Goal: Transaction & Acquisition: Purchase product/service

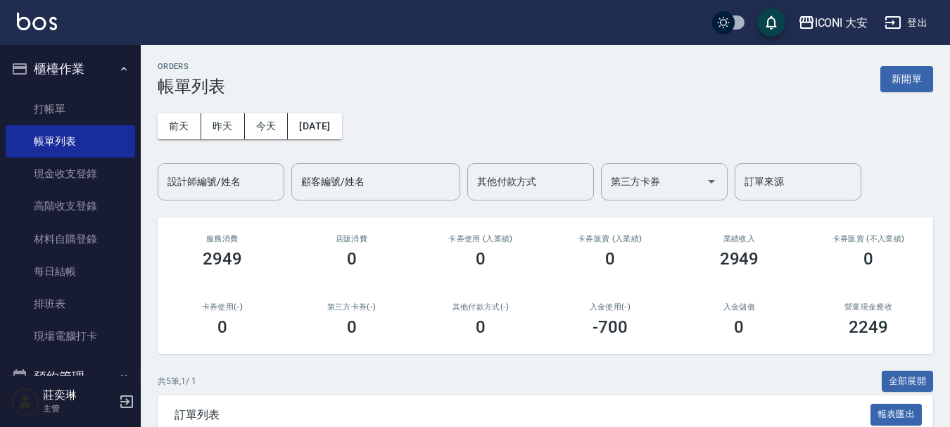
scroll to position [64, 0]
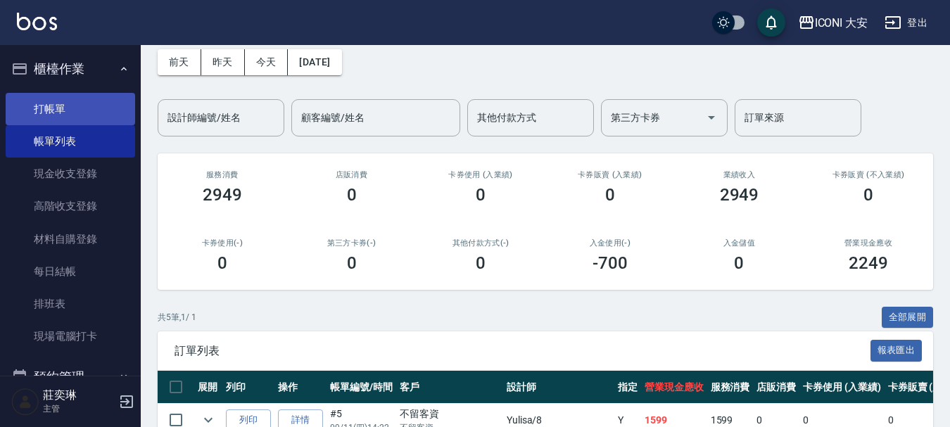
click at [53, 106] on link "打帳單" at bounding box center [71, 109] width 130 height 32
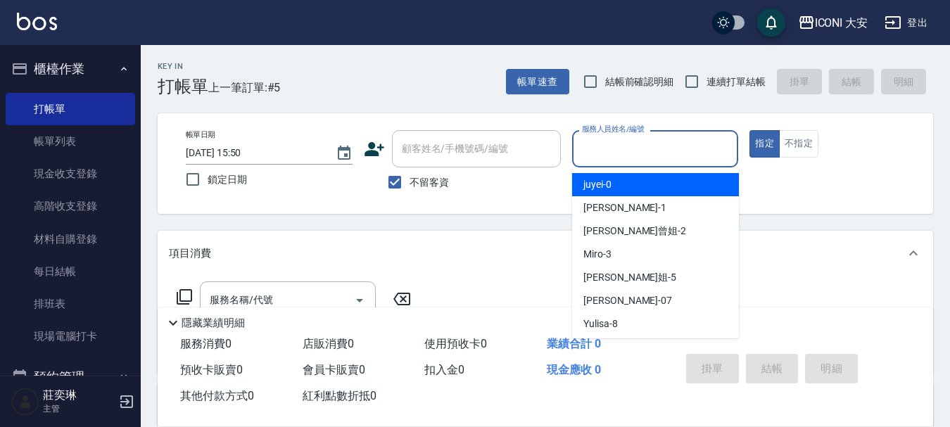
drag, startPoint x: 618, startPoint y: 145, endPoint x: 622, endPoint y: 161, distance: 16.6
click at [618, 146] on input "服務人員姓名/編號" at bounding box center [656, 149] width 154 height 25
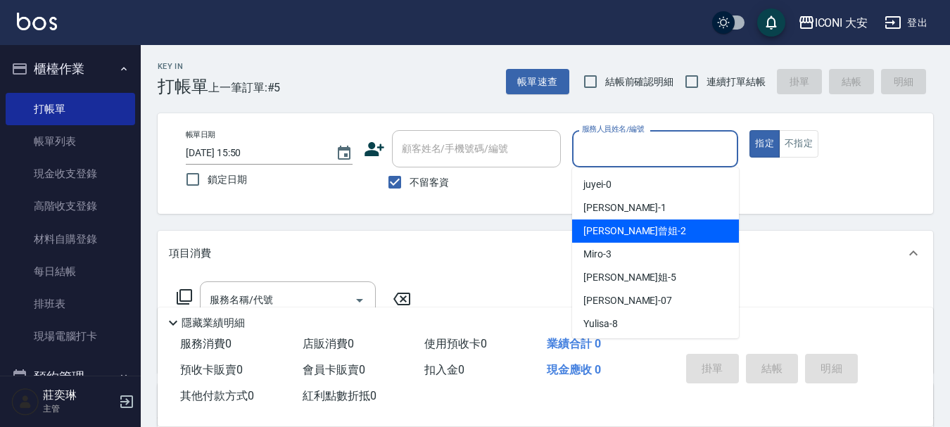
click at [642, 230] on div "[PERSON_NAME]曾姐 -2" at bounding box center [655, 231] width 167 height 23
type input "[PERSON_NAME]曾姐-2"
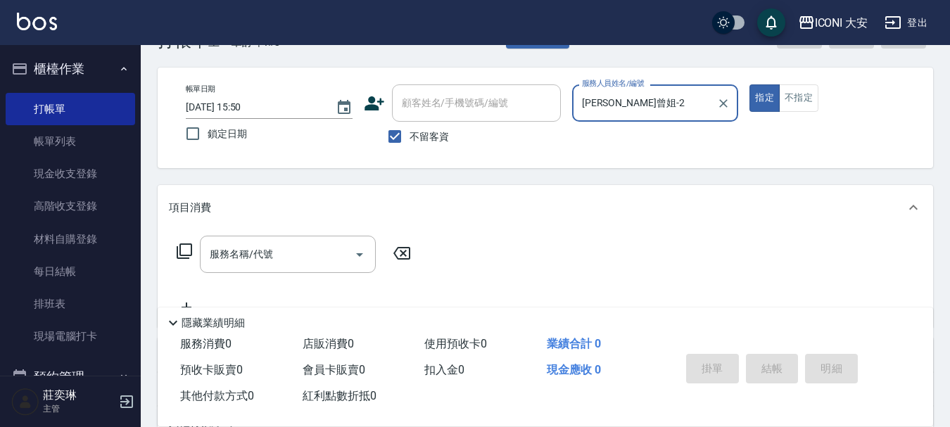
scroll to position [70, 0]
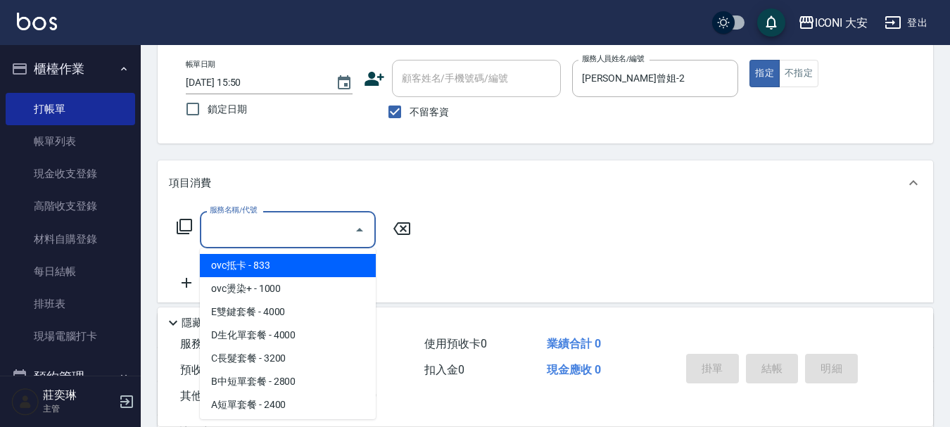
click at [332, 237] on input "服務名稱/代號" at bounding box center [277, 230] width 142 height 25
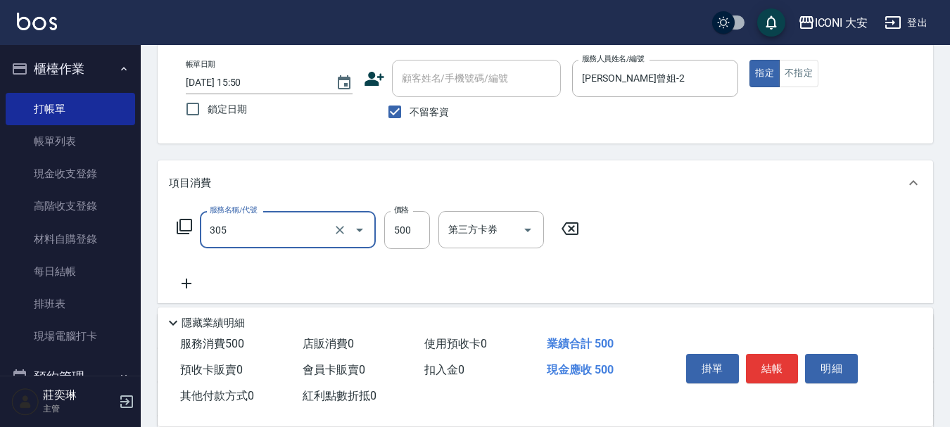
type input "剪髮(305)"
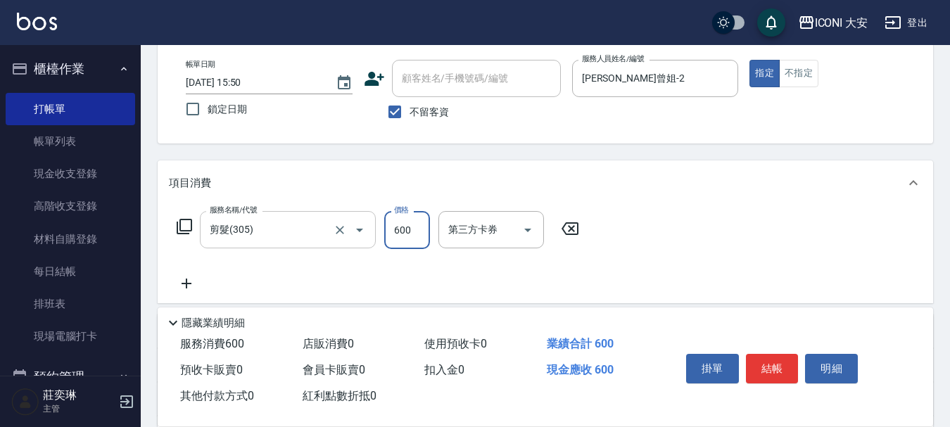
type input "600"
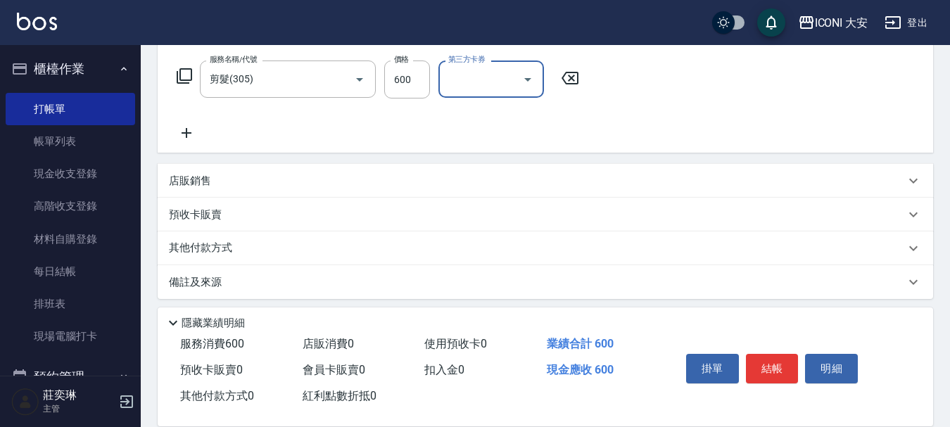
scroll to position [228, 0]
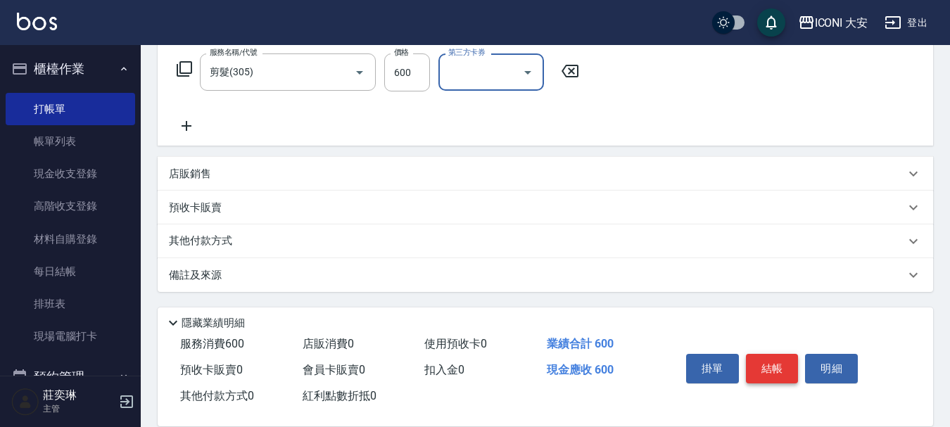
click at [770, 356] on button "結帳" at bounding box center [772, 369] width 53 height 30
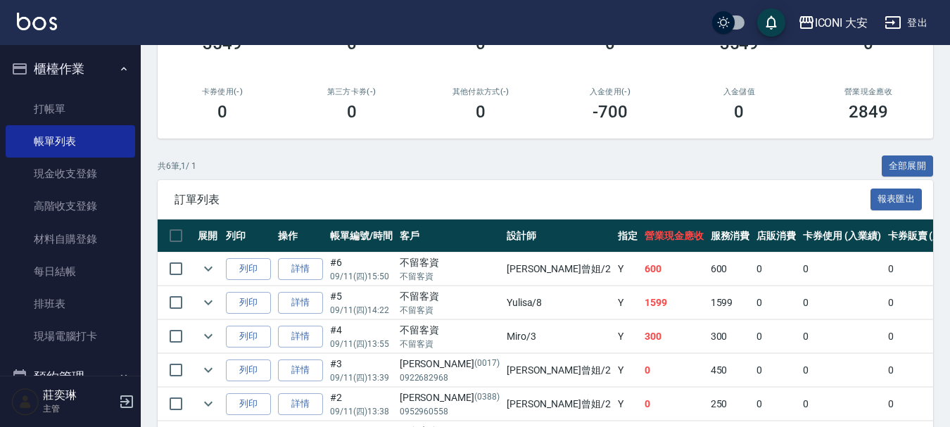
scroll to position [309, 0]
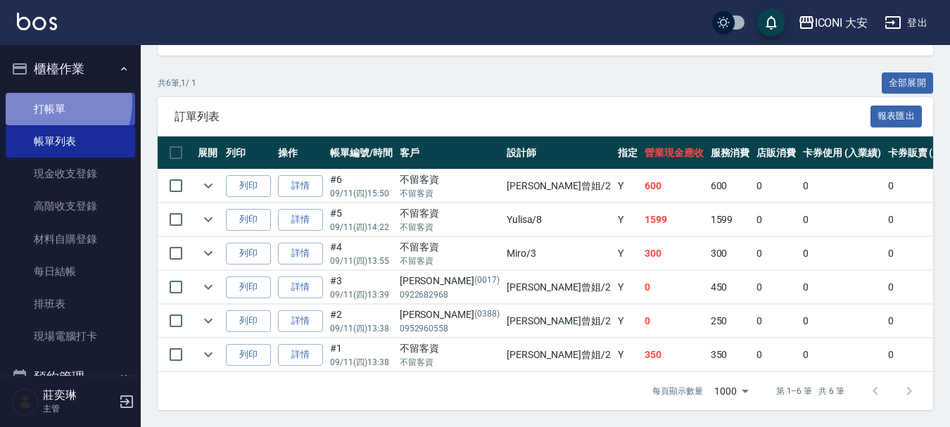
click at [50, 101] on link "打帳單" at bounding box center [71, 109] width 130 height 32
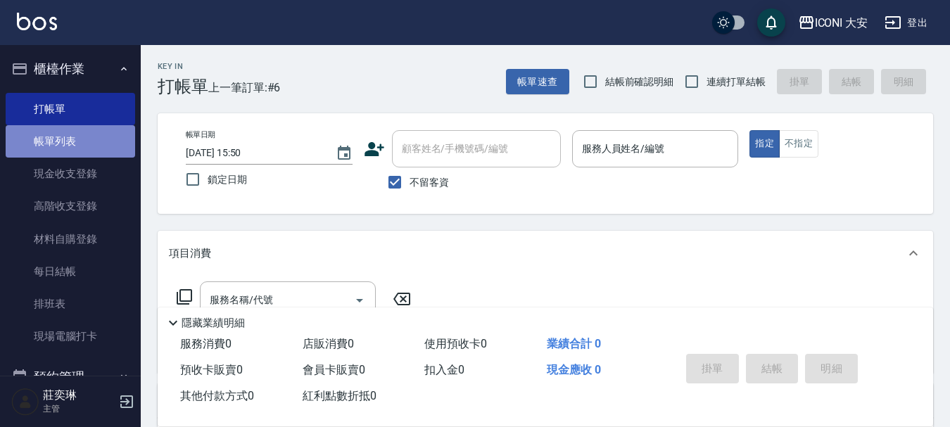
click at [84, 145] on link "帳單列表" at bounding box center [71, 141] width 130 height 32
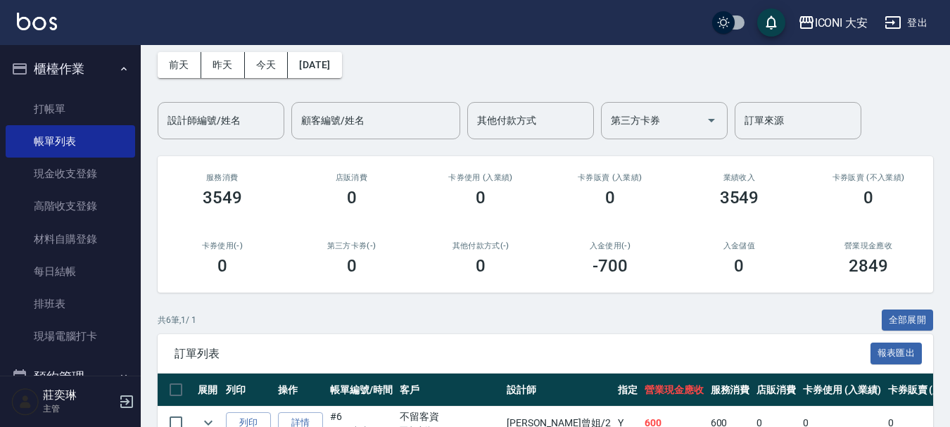
scroll to position [70, 0]
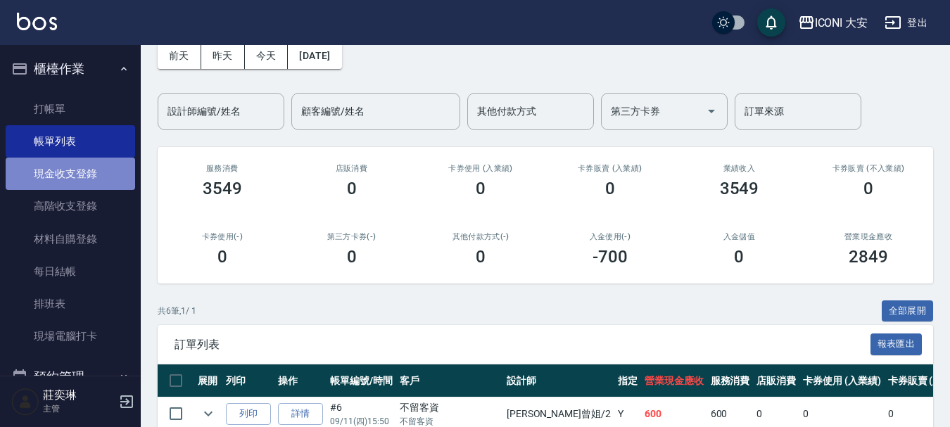
click at [74, 178] on link "現金收支登錄" at bounding box center [71, 174] width 130 height 32
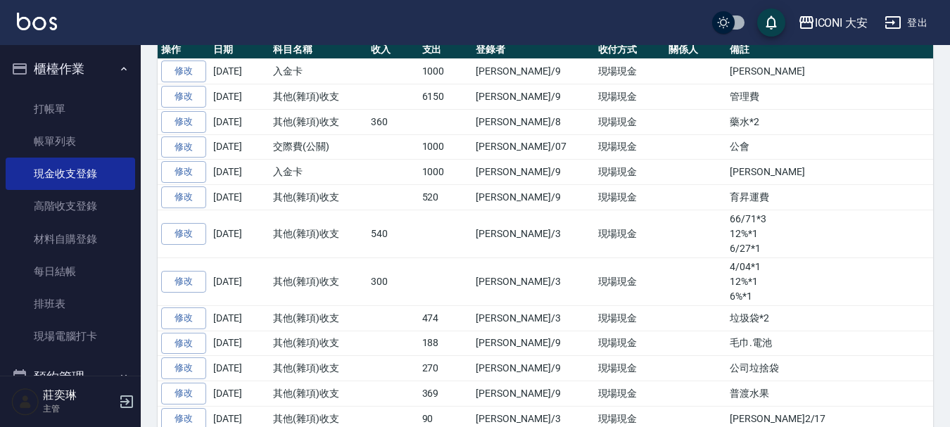
scroll to position [263, 0]
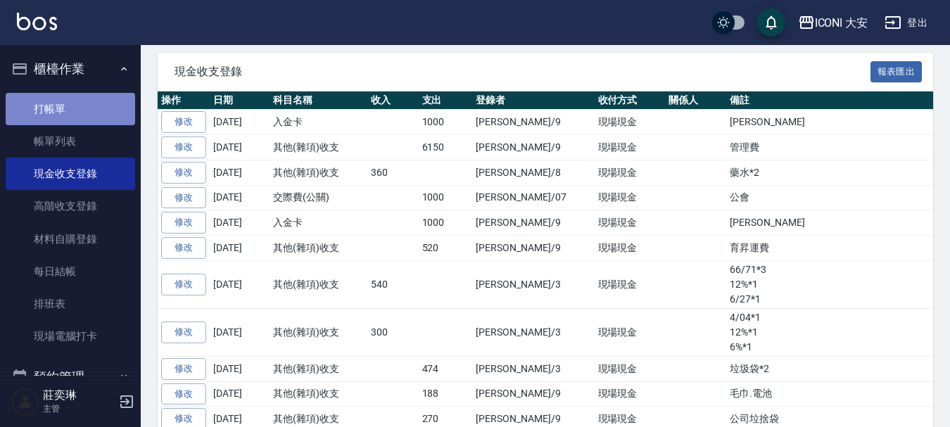
click at [79, 107] on link "打帳單" at bounding box center [71, 109] width 130 height 32
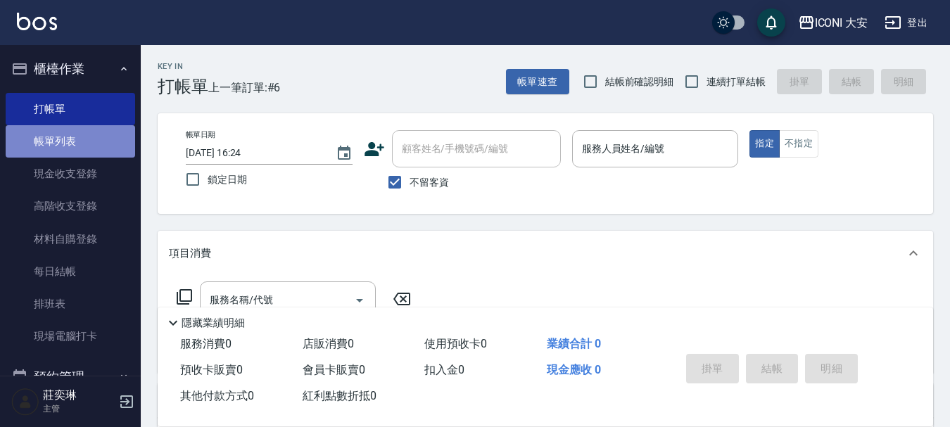
click at [97, 150] on link "帳單列表" at bounding box center [71, 141] width 130 height 32
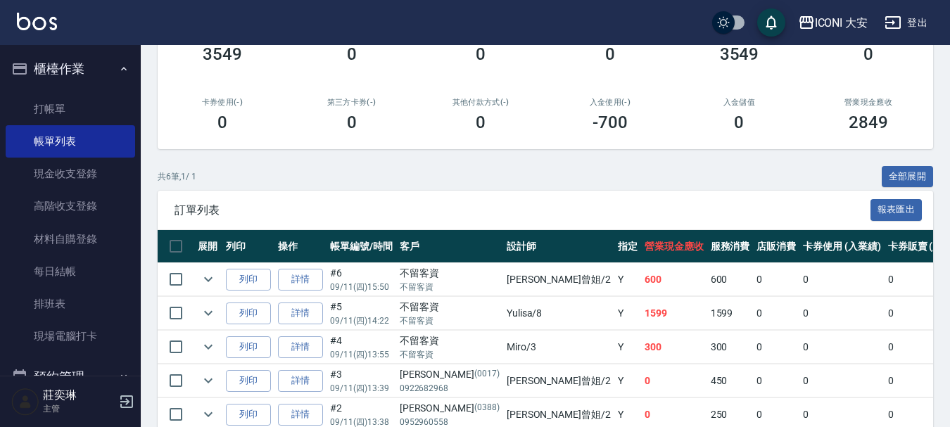
scroll to position [211, 0]
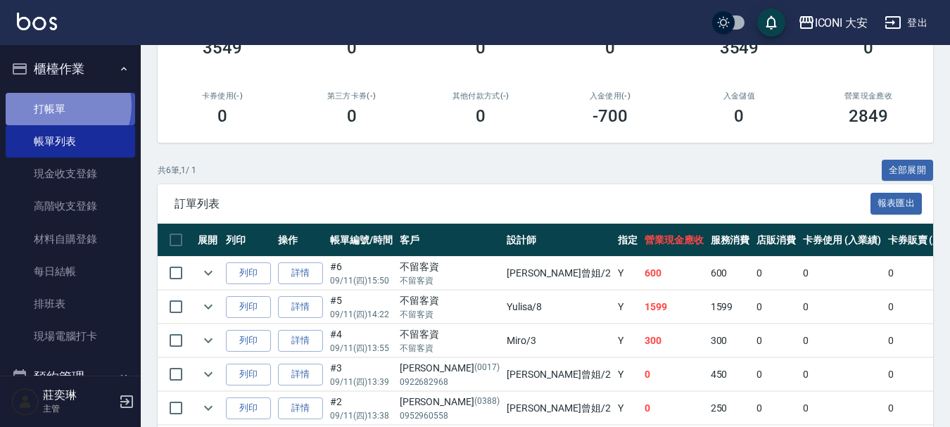
click at [65, 106] on link "打帳單" at bounding box center [71, 109] width 130 height 32
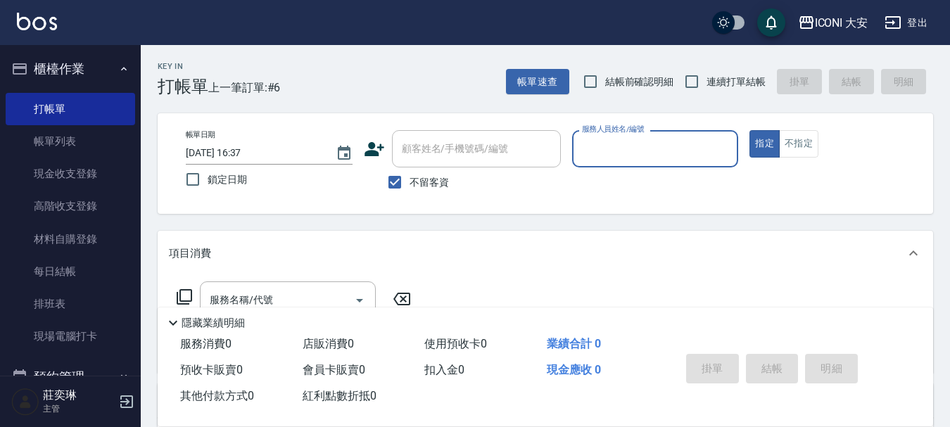
click at [612, 154] on input "服務人員姓名/編號" at bounding box center [656, 149] width 154 height 25
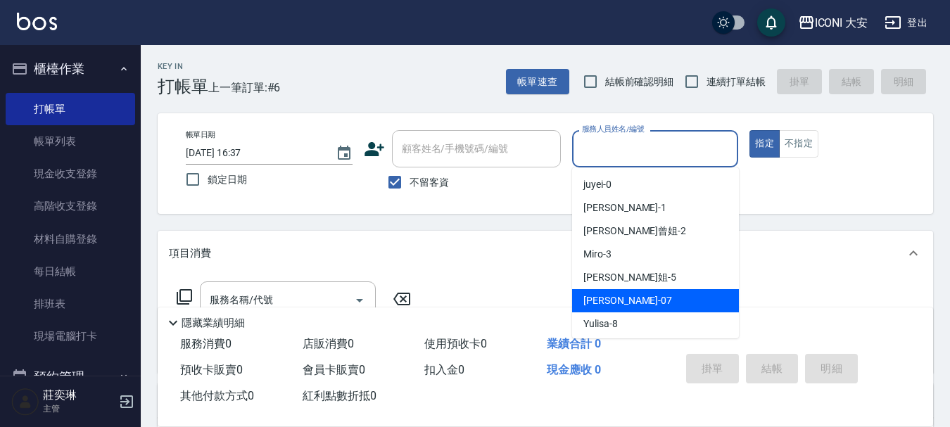
scroll to position [26, 0]
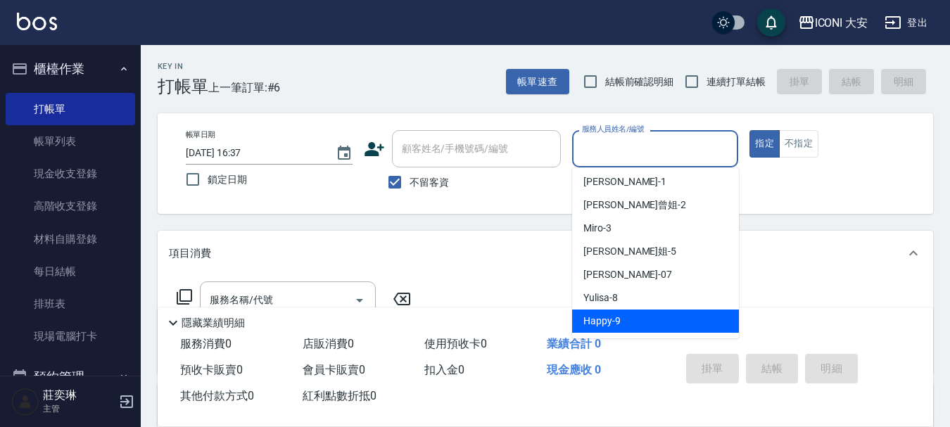
click at [640, 318] on div "Happy -9" at bounding box center [655, 321] width 167 height 23
type input "Happy-9"
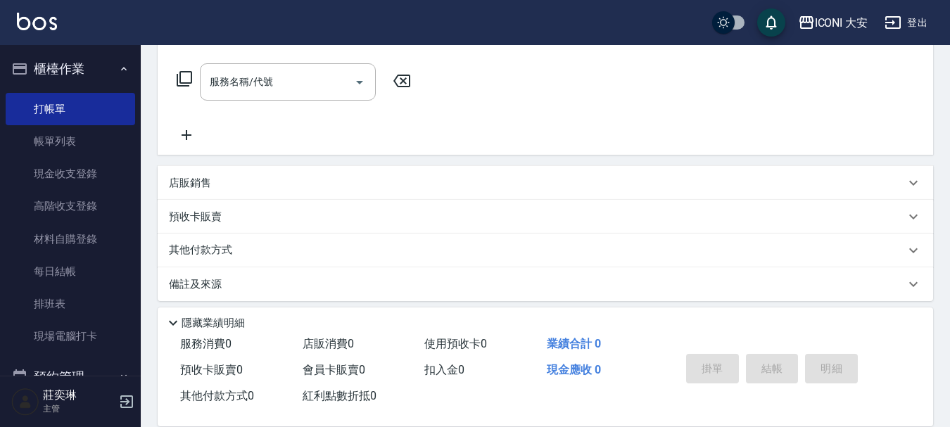
scroll to position [227, 0]
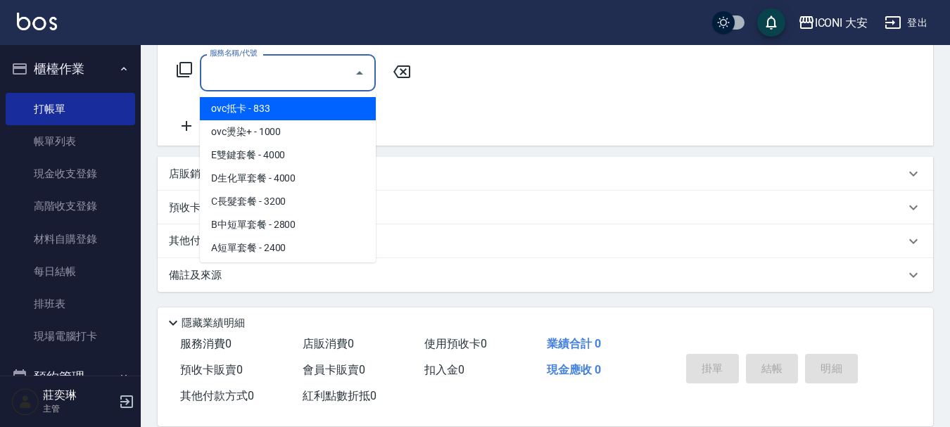
click at [289, 75] on input "服務名稱/代號" at bounding box center [277, 73] width 142 height 25
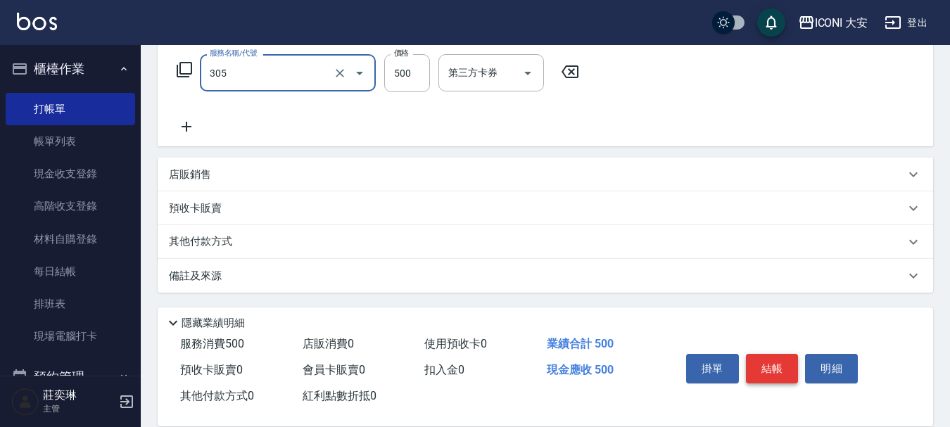
type input "剪髮(305)"
click at [770, 361] on button "結帳" at bounding box center [772, 369] width 53 height 30
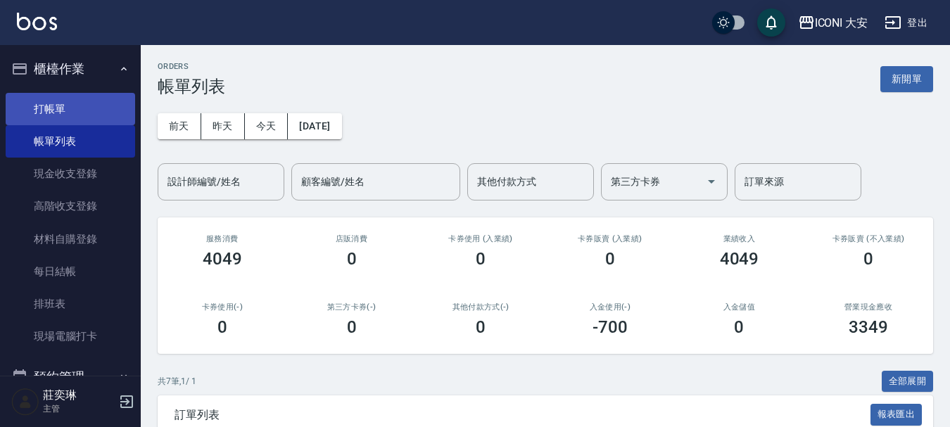
click at [55, 105] on link "打帳單" at bounding box center [71, 109] width 130 height 32
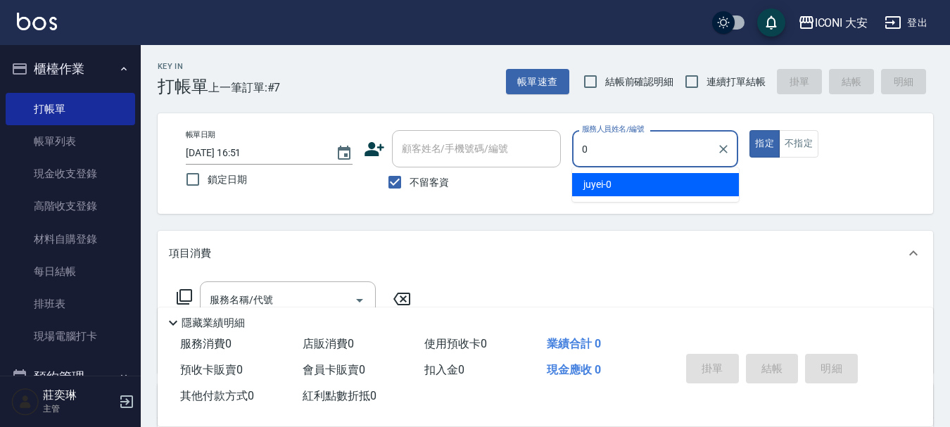
click at [703, 184] on div "juyei -0" at bounding box center [655, 184] width 167 height 23
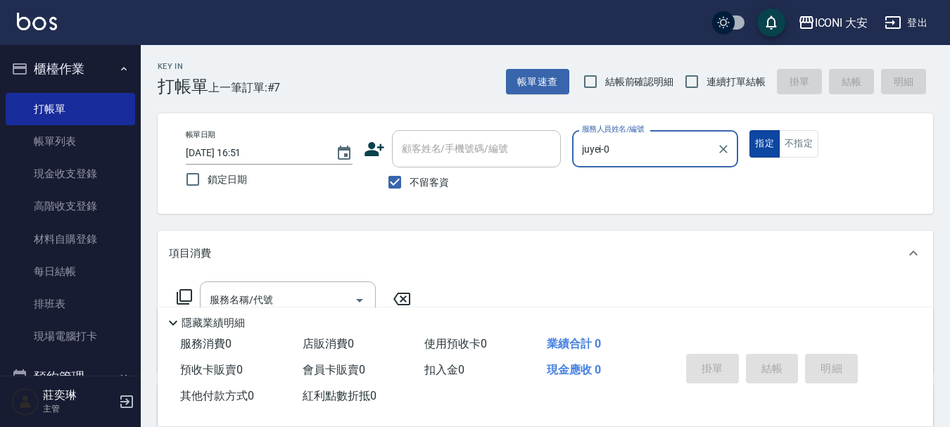
type input "juyei-0"
click at [765, 140] on button "指定" at bounding box center [765, 143] width 30 height 27
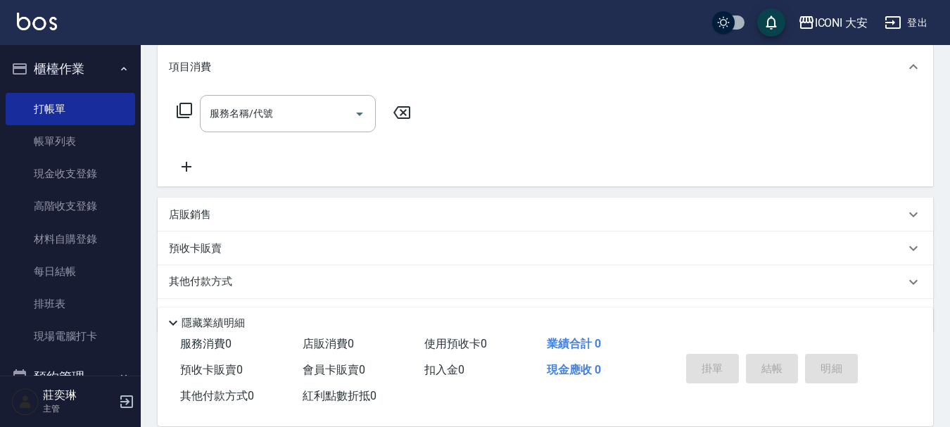
scroll to position [211, 0]
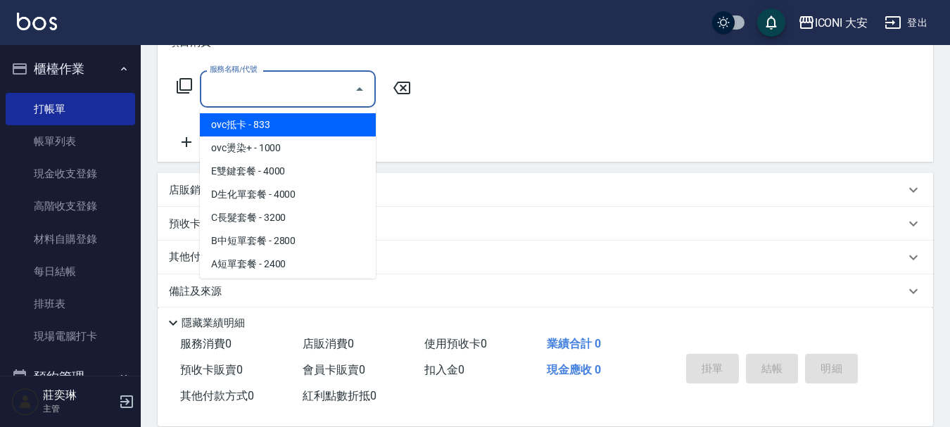
click at [260, 92] on input "服務名稱/代號" at bounding box center [277, 89] width 142 height 25
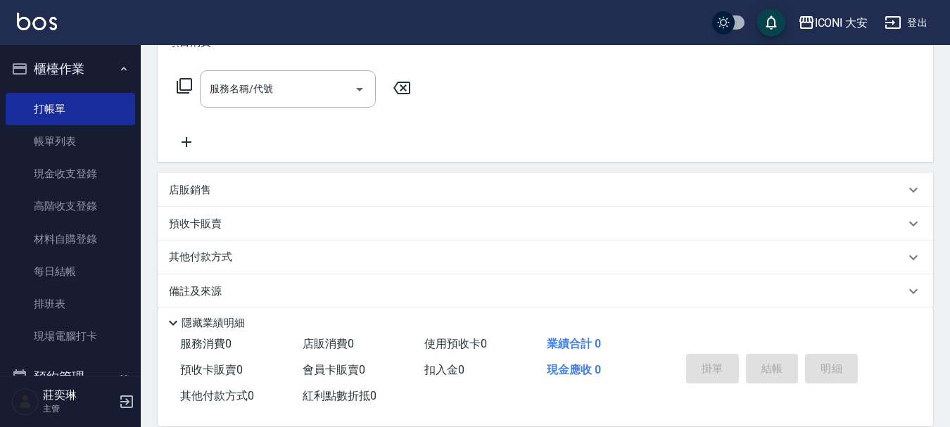
click at [184, 85] on icon at bounding box center [184, 85] width 17 height 17
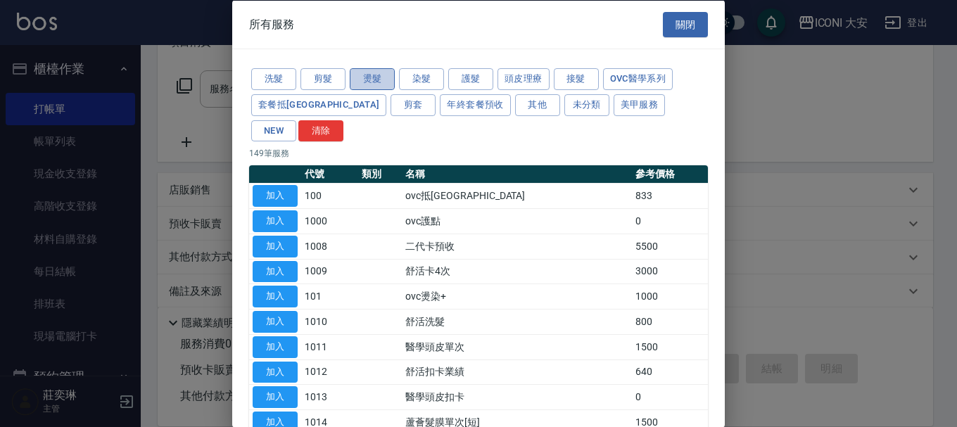
click at [377, 76] on button "燙髮" at bounding box center [372, 79] width 45 height 22
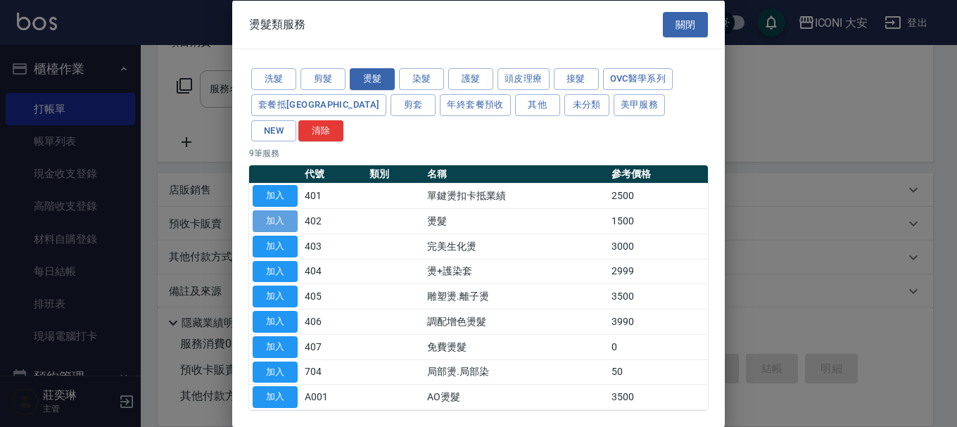
click at [285, 211] on button "加入" at bounding box center [275, 222] width 45 height 22
type input "燙髮(402)"
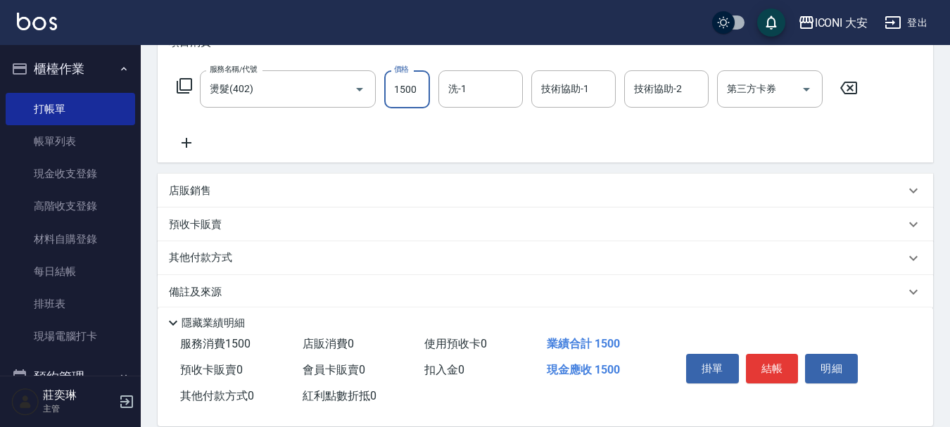
click at [420, 89] on input "1500" at bounding box center [407, 89] width 46 height 38
type input "1800"
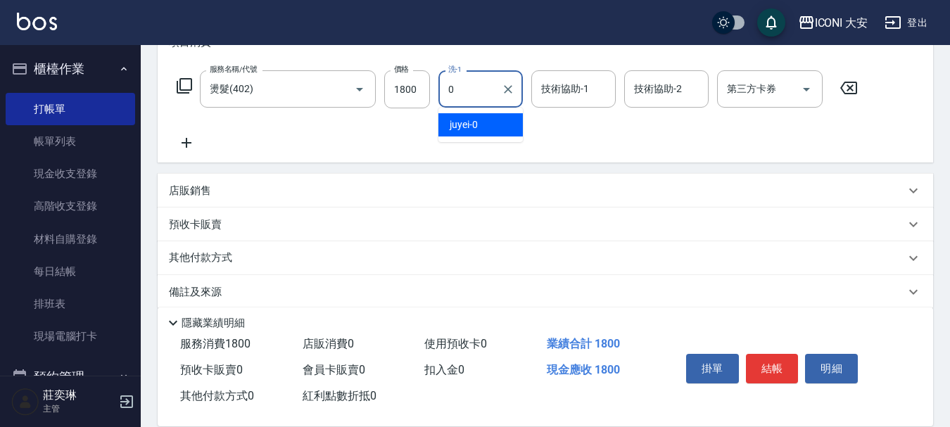
type input "juyei-0"
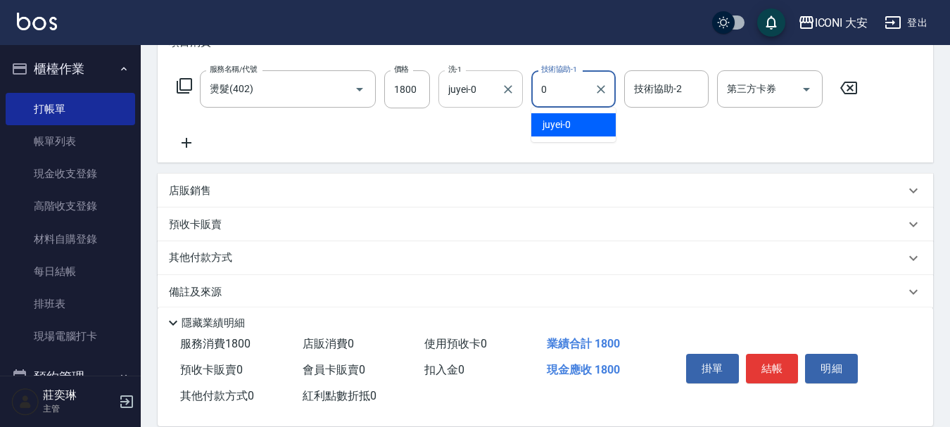
type input "juyei-0"
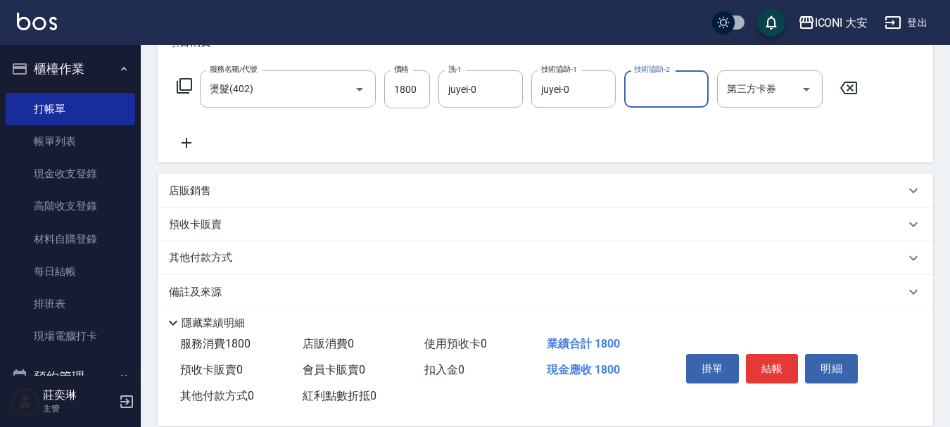
click at [770, 363] on button "結帳" at bounding box center [772, 369] width 53 height 30
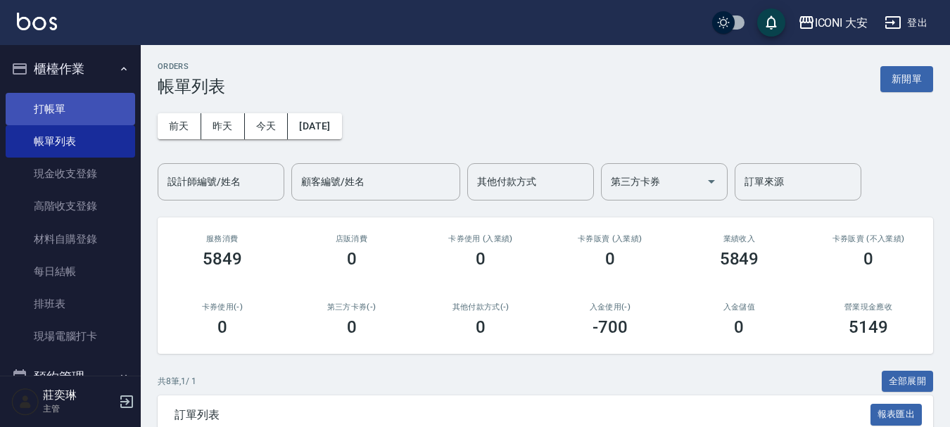
click at [51, 106] on link "打帳單" at bounding box center [71, 109] width 130 height 32
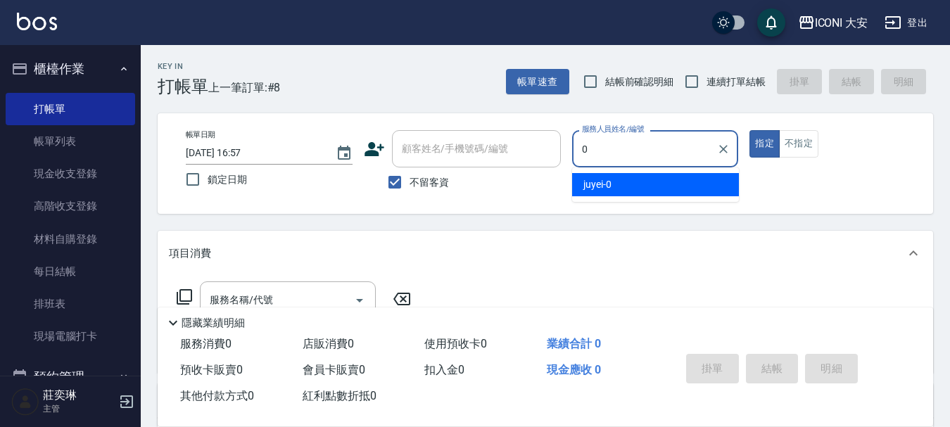
type input "juyei-0"
type button "true"
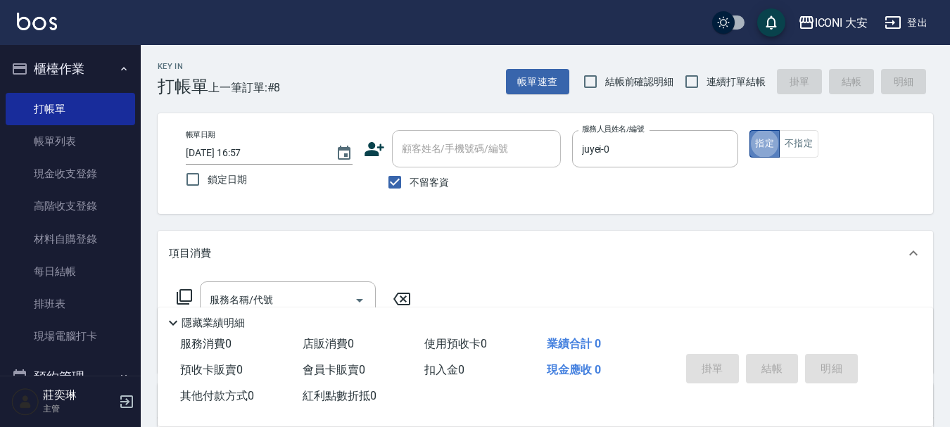
click at [764, 133] on button "指定" at bounding box center [765, 143] width 30 height 27
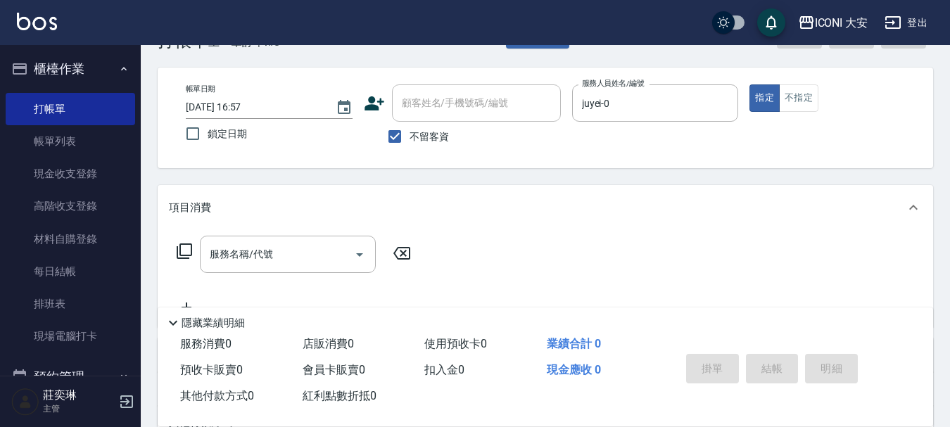
scroll to position [70, 0]
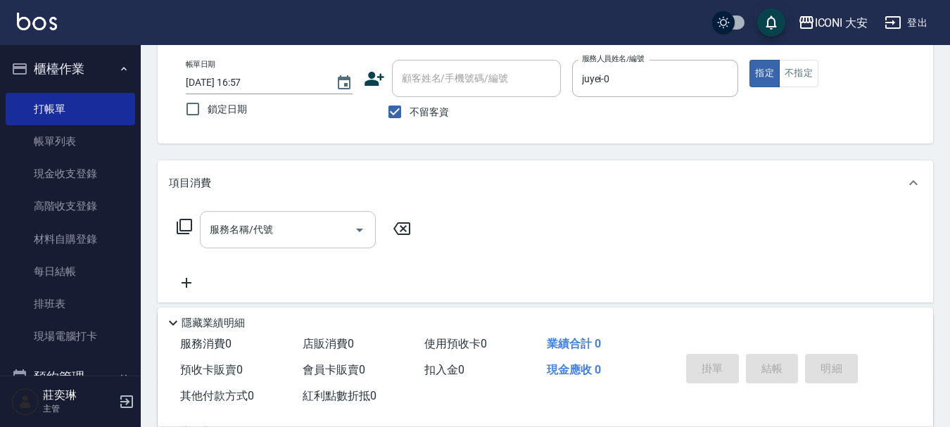
click at [291, 231] on input "服務名稱/代號" at bounding box center [277, 230] width 142 height 25
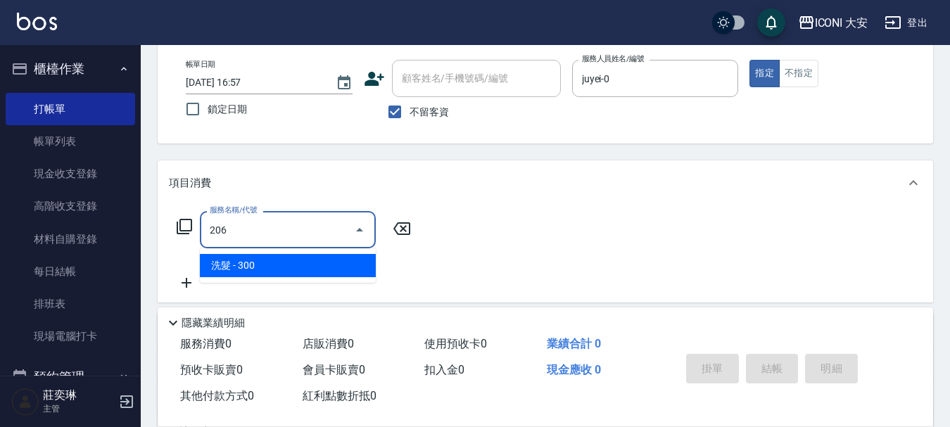
type input "洗髮(206)"
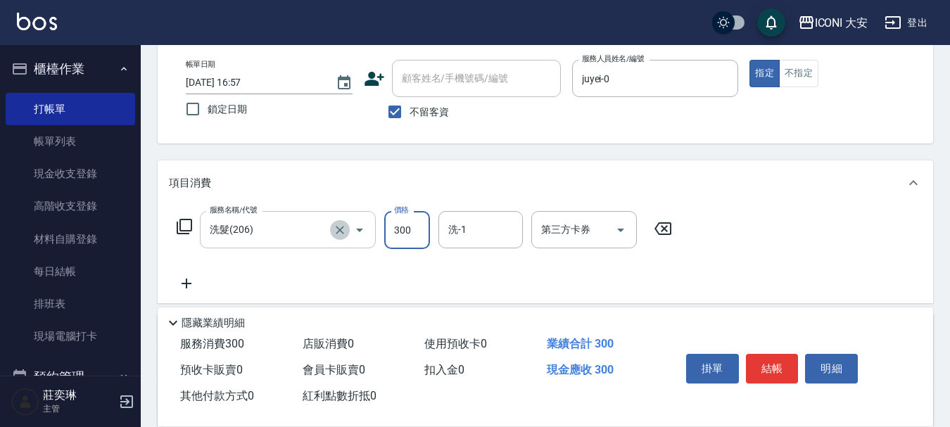
click at [339, 229] on icon "Clear" at bounding box center [340, 230] width 8 height 8
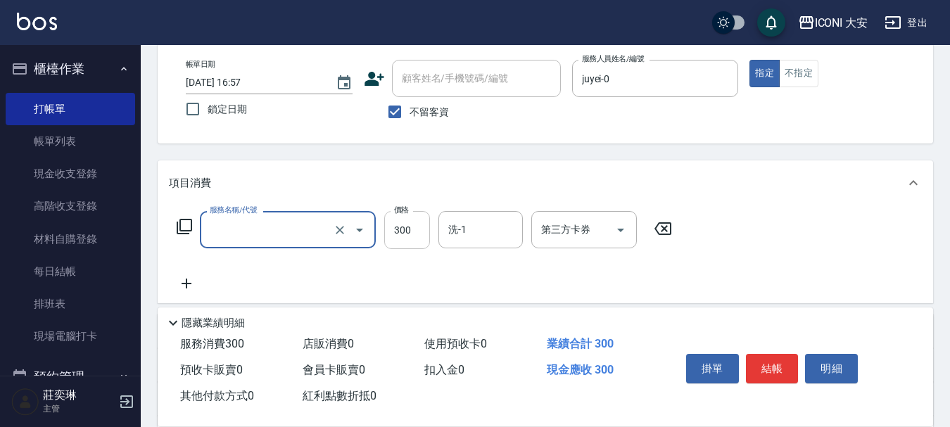
type input "洗髮(206)"
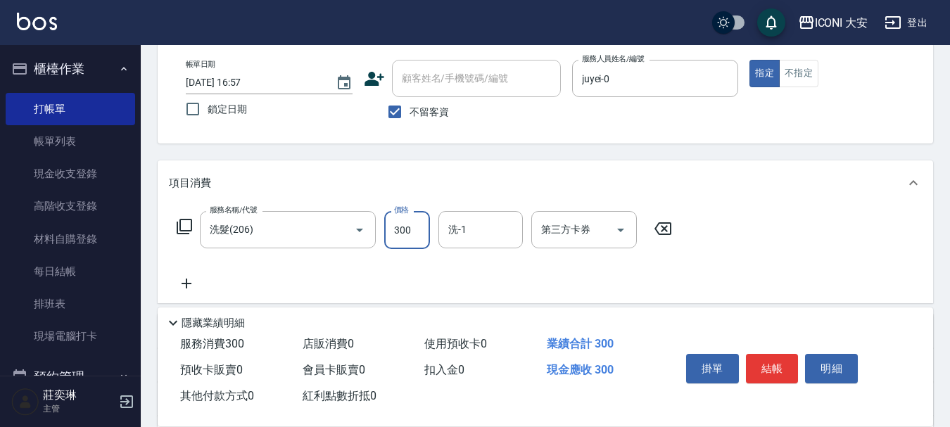
click at [413, 224] on input "300" at bounding box center [407, 230] width 46 height 38
type input "0"
click at [188, 225] on icon at bounding box center [184, 226] width 17 height 17
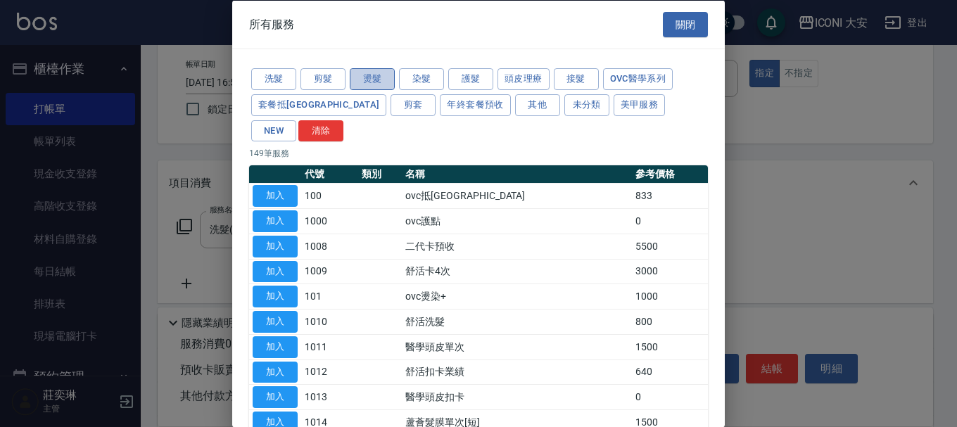
click at [367, 80] on button "燙髮" at bounding box center [372, 79] width 45 height 22
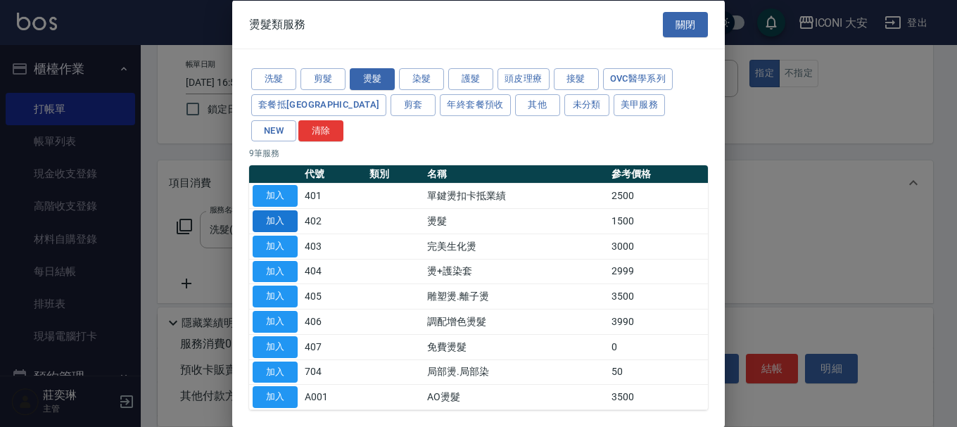
click at [288, 211] on button "加入" at bounding box center [275, 222] width 45 height 22
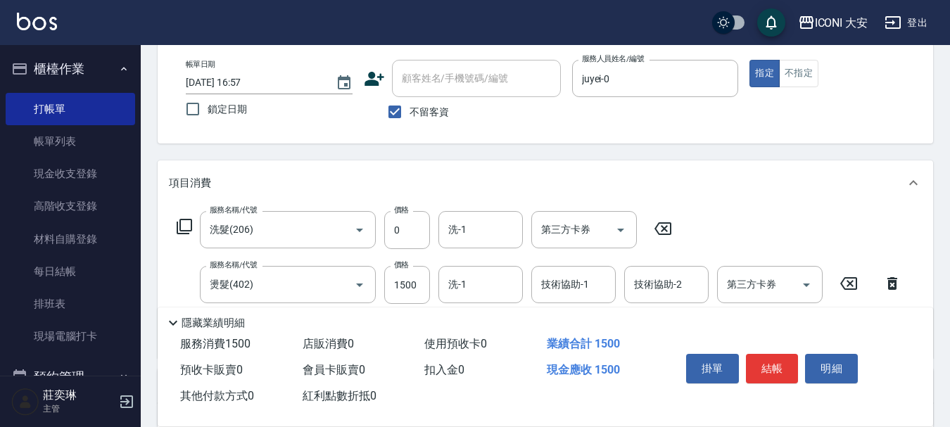
click at [662, 227] on icon at bounding box center [663, 228] width 17 height 13
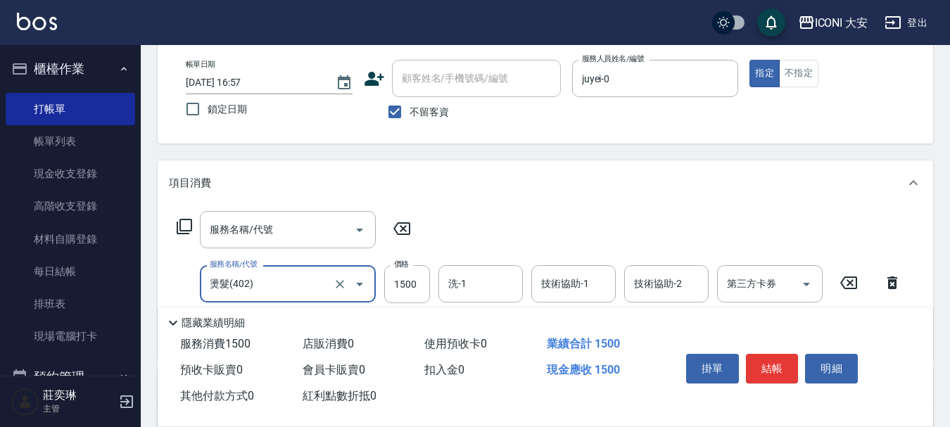
click at [407, 225] on icon at bounding box center [401, 228] width 35 height 17
click at [402, 228] on icon at bounding box center [402, 228] width 17 height 13
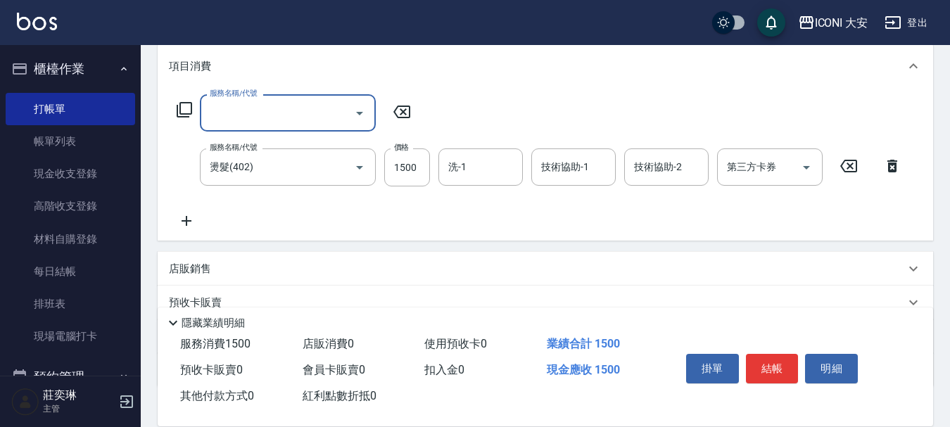
scroll to position [211, 0]
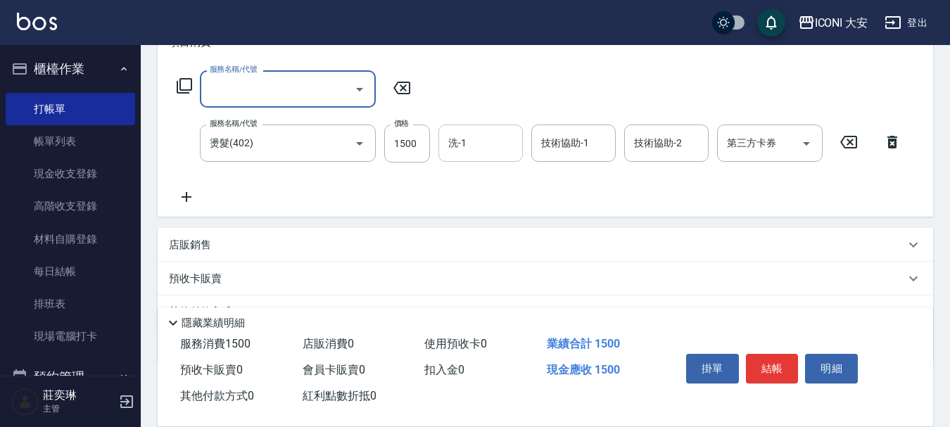
click at [481, 147] on input "洗-1" at bounding box center [481, 143] width 72 height 25
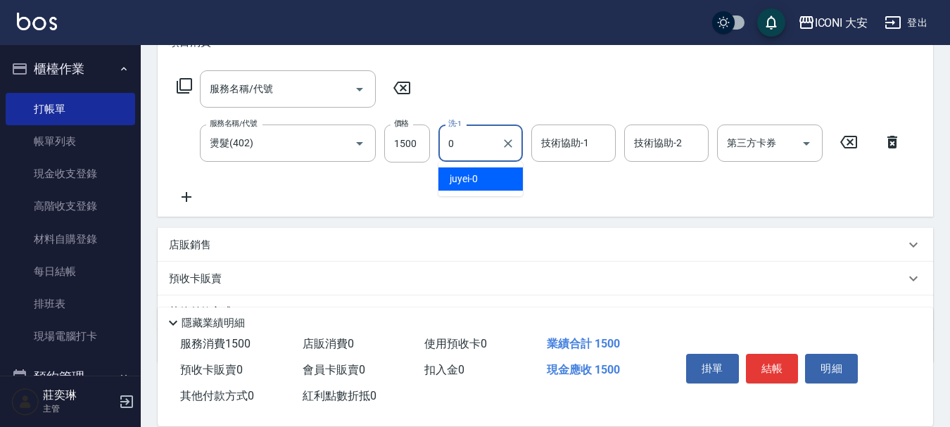
type input "juyei-0"
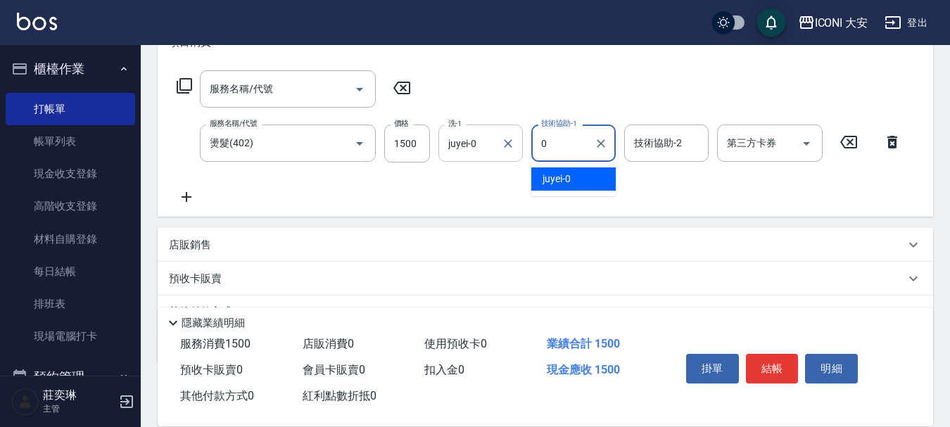
type input "juyei-0"
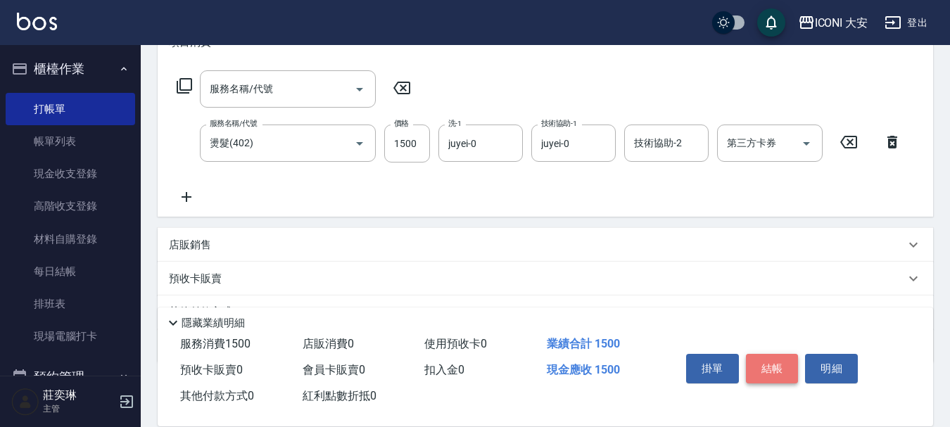
click at [765, 358] on button "結帳" at bounding box center [772, 369] width 53 height 30
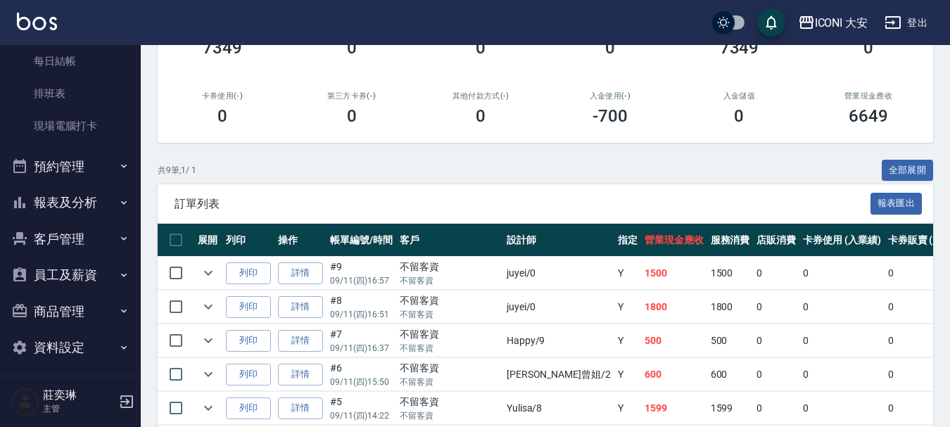
scroll to position [211, 0]
click at [82, 198] on button "報表及分析" at bounding box center [71, 202] width 130 height 37
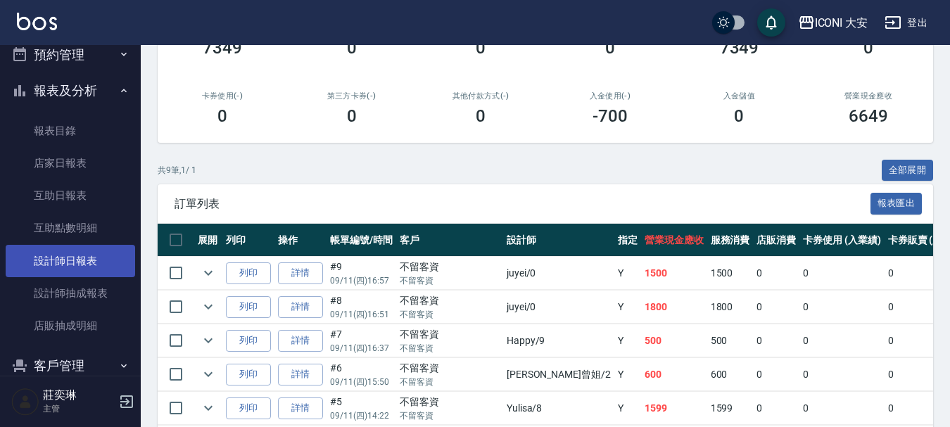
scroll to position [422, 0]
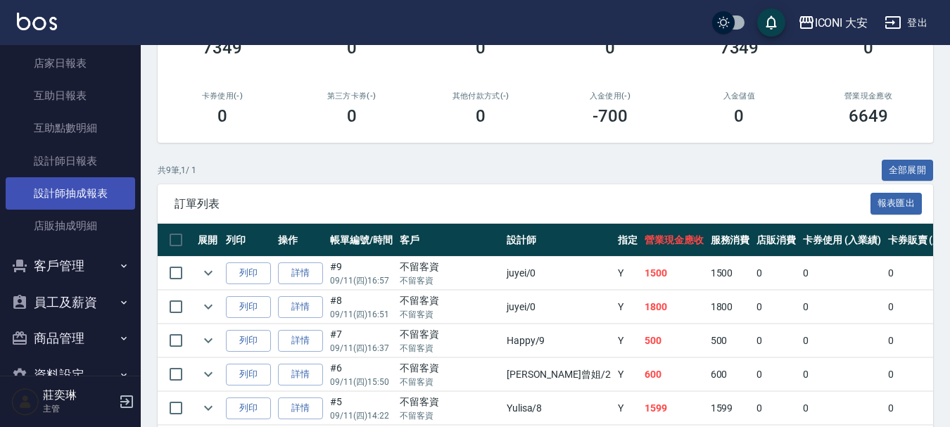
click at [101, 198] on link "設計師抽成報表" at bounding box center [71, 193] width 130 height 32
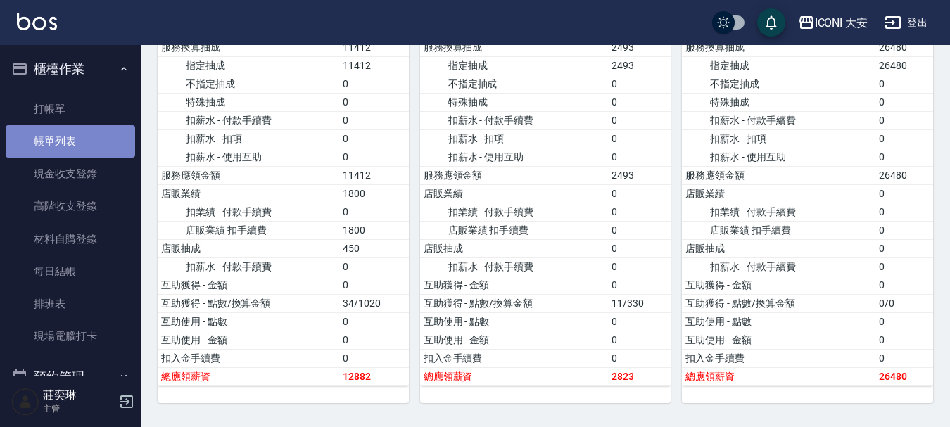
drag, startPoint x: 72, startPoint y: 137, endPoint x: 80, endPoint y: 139, distance: 8.7
click at [72, 137] on link "帳單列表" at bounding box center [71, 141] width 130 height 32
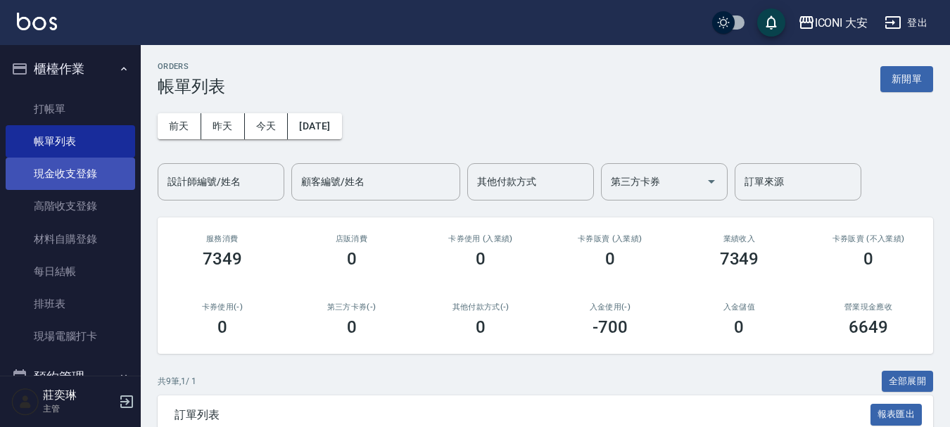
click at [98, 170] on link "現金收支登錄" at bounding box center [71, 174] width 130 height 32
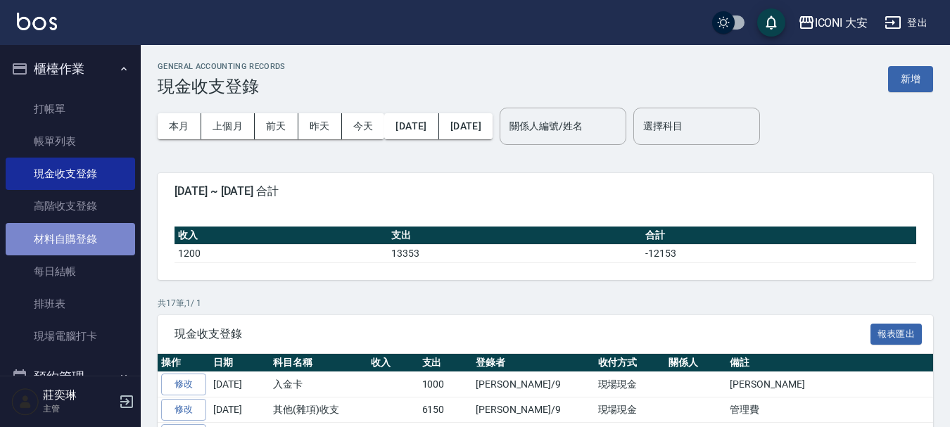
click at [77, 239] on link "材料自購登錄" at bounding box center [71, 239] width 130 height 32
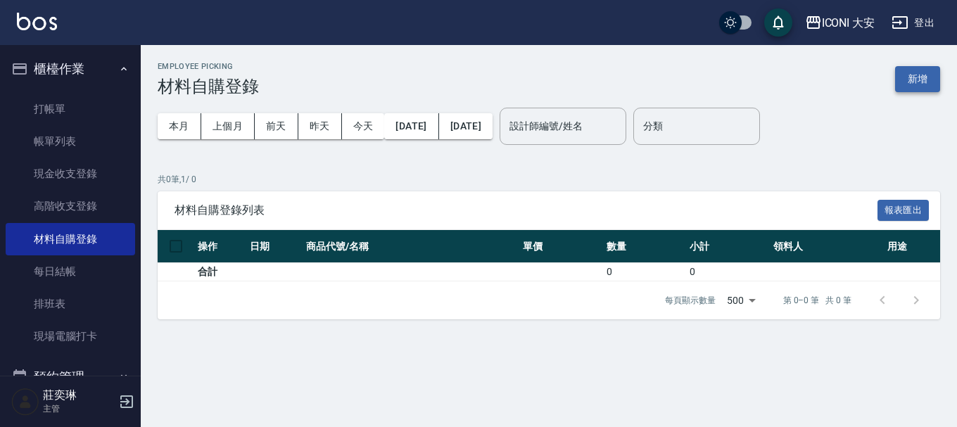
click at [912, 73] on button "新增" at bounding box center [918, 79] width 45 height 26
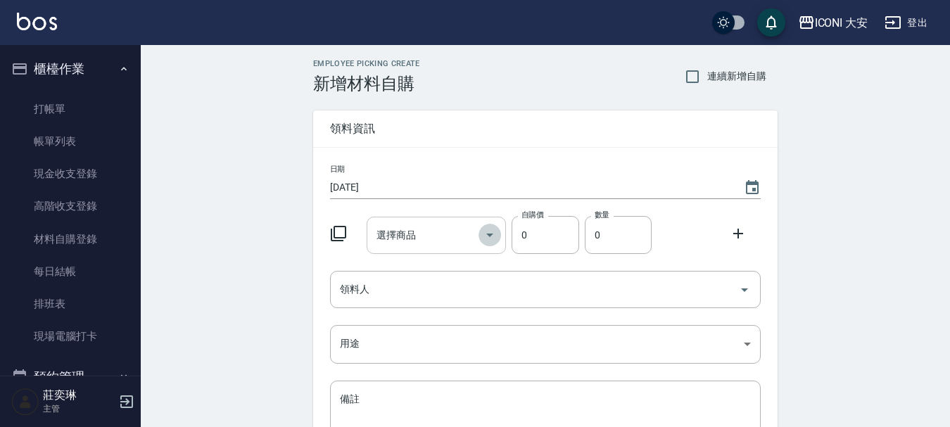
click at [492, 235] on icon "Open" at bounding box center [489, 236] width 7 height 4
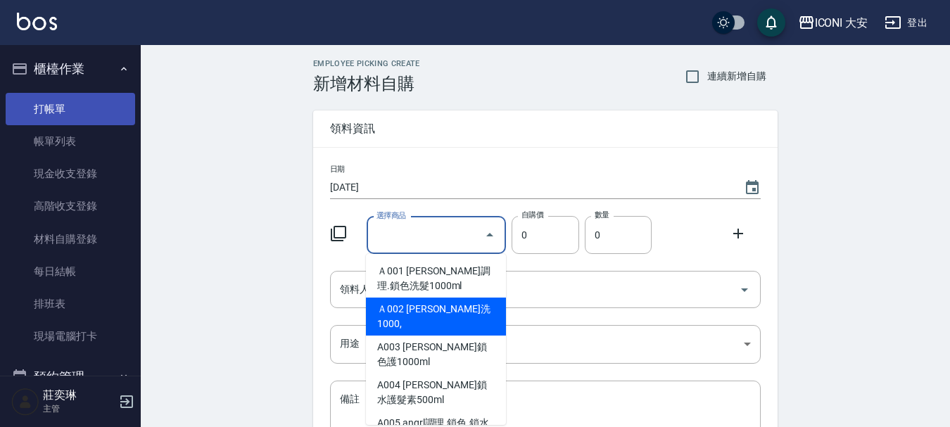
click at [52, 115] on link "打帳單" at bounding box center [71, 109] width 130 height 32
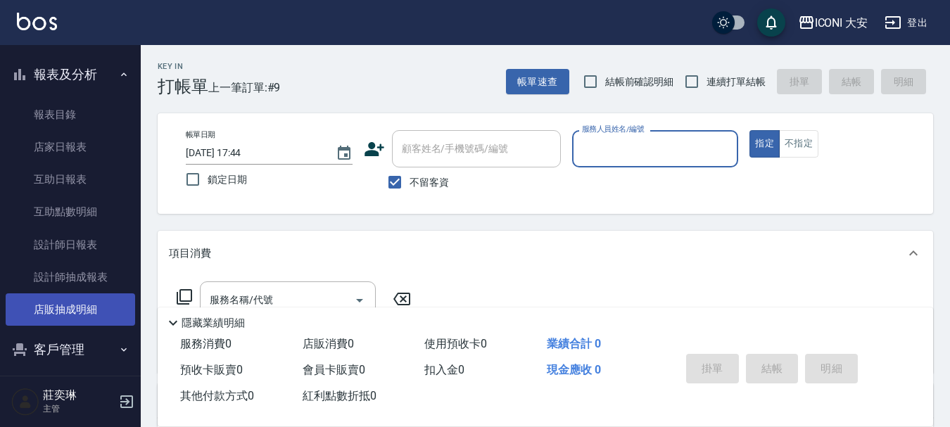
scroll to position [352, 0]
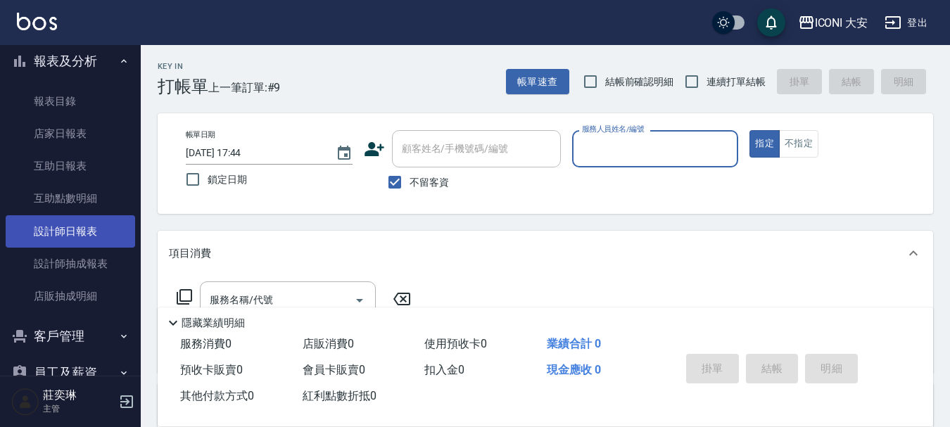
click at [61, 235] on link "設計師日報表" at bounding box center [71, 231] width 130 height 32
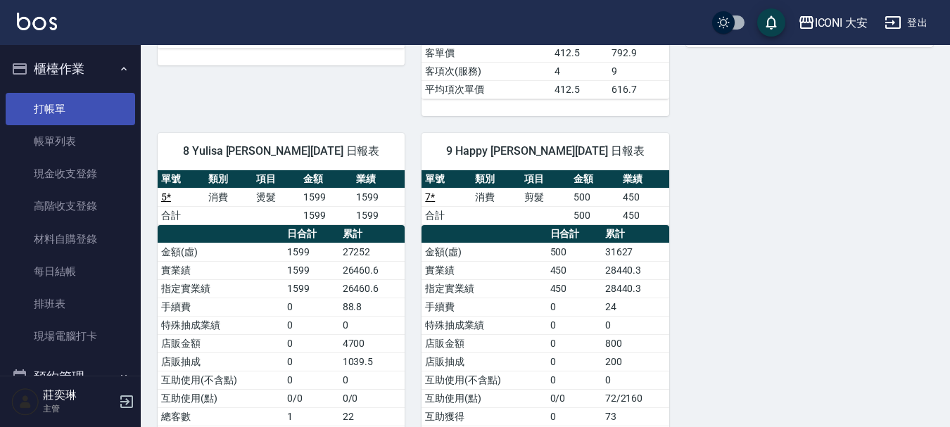
click at [68, 106] on link "打帳單" at bounding box center [71, 109] width 130 height 32
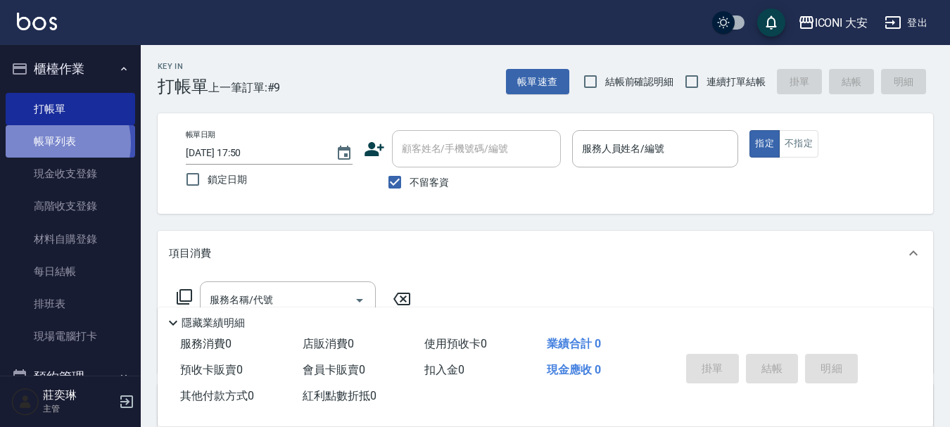
click at [54, 144] on link "帳單列表" at bounding box center [71, 141] width 130 height 32
